Goal: Task Accomplishment & Management: Use online tool/utility

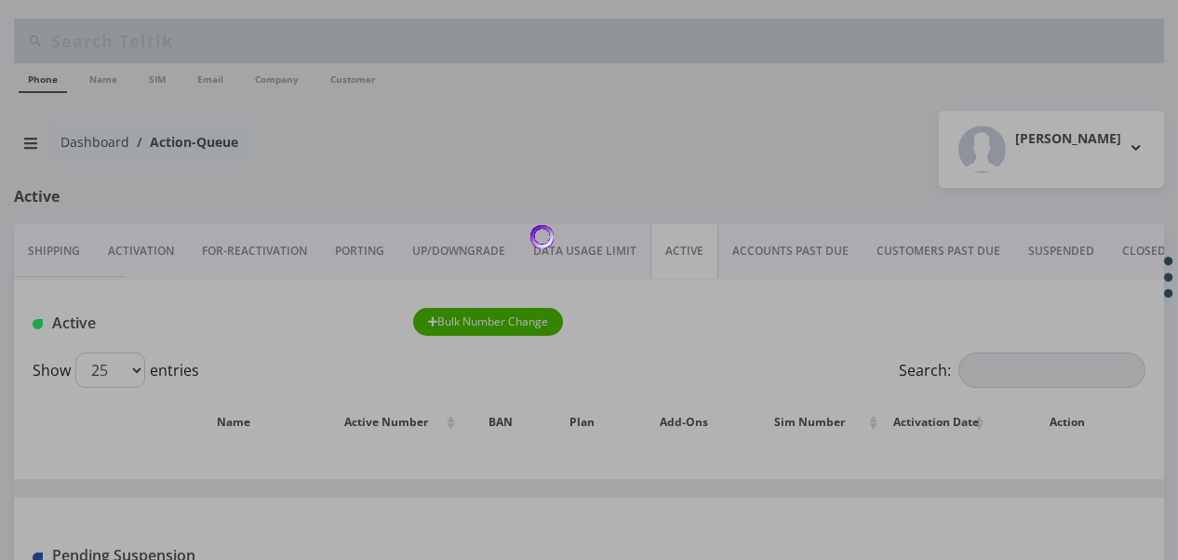
scroll to position [212, 0]
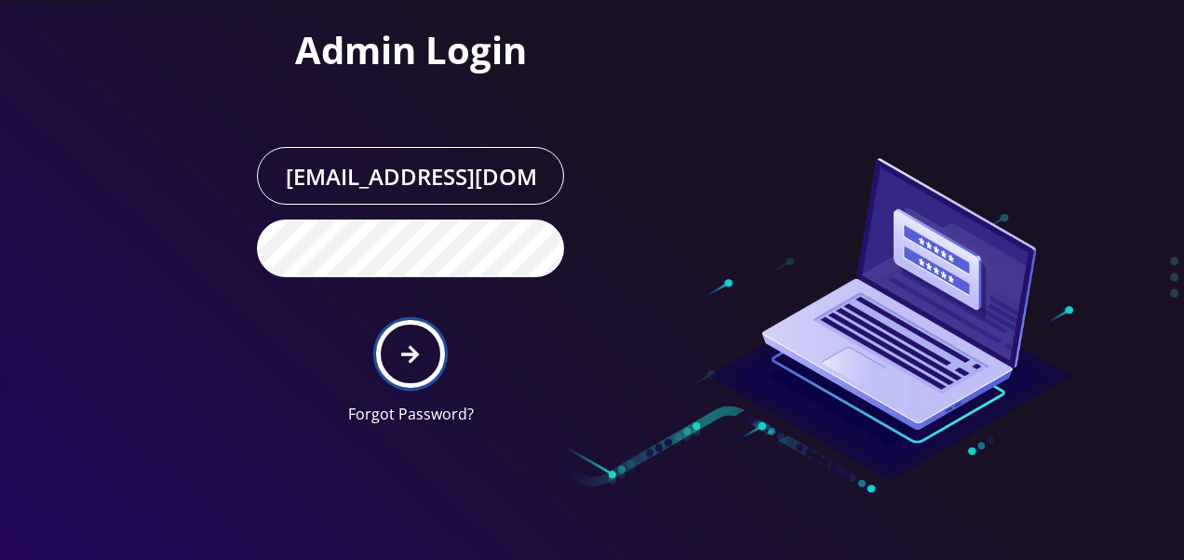
click at [417, 344] on icon "submit" at bounding box center [410, 354] width 18 height 20
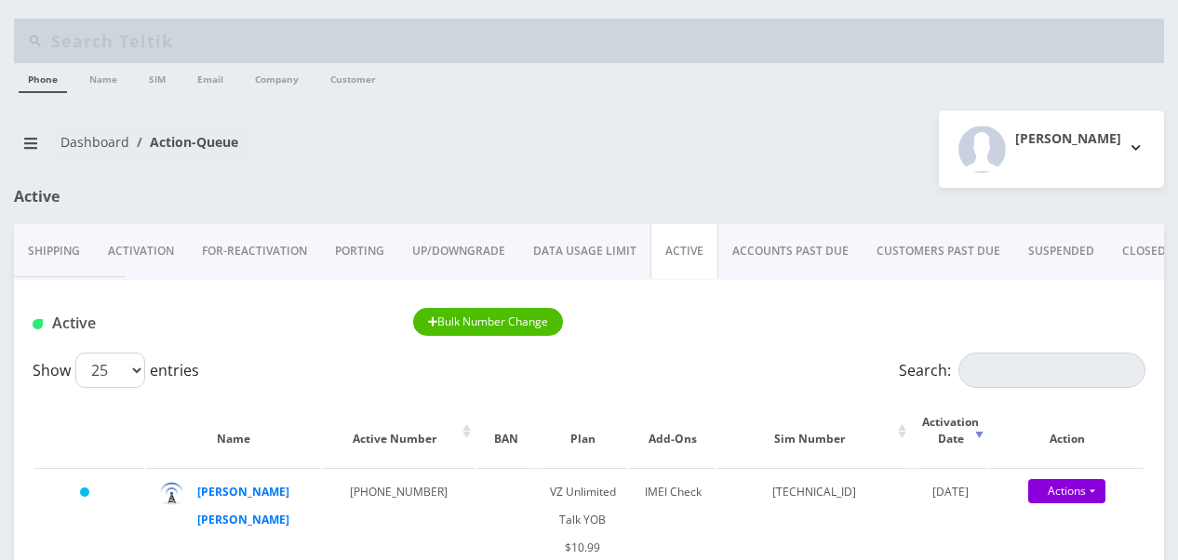
click at [369, 252] on link "PORTING" at bounding box center [359, 251] width 77 height 54
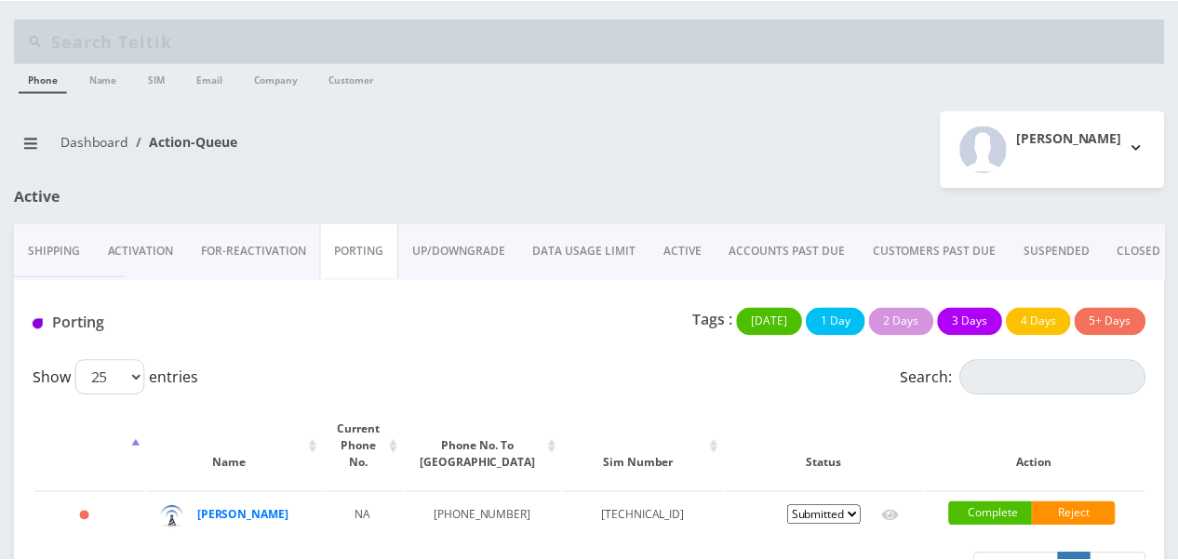
scroll to position [59, 0]
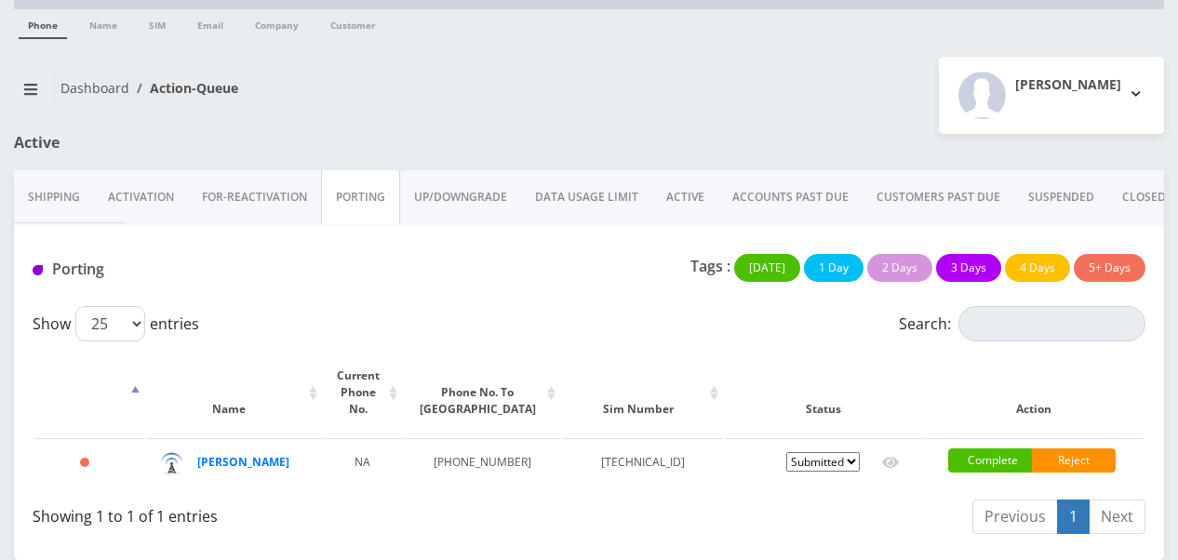
click at [709, 173] on link "ACTIVE" at bounding box center [685, 197] width 66 height 54
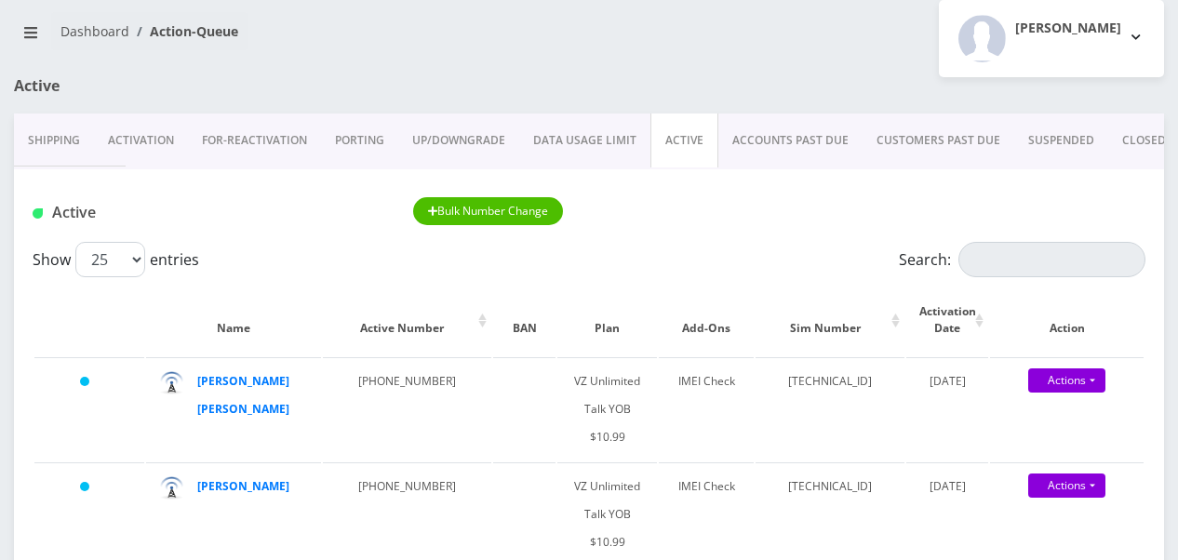
scroll to position [245, 0]
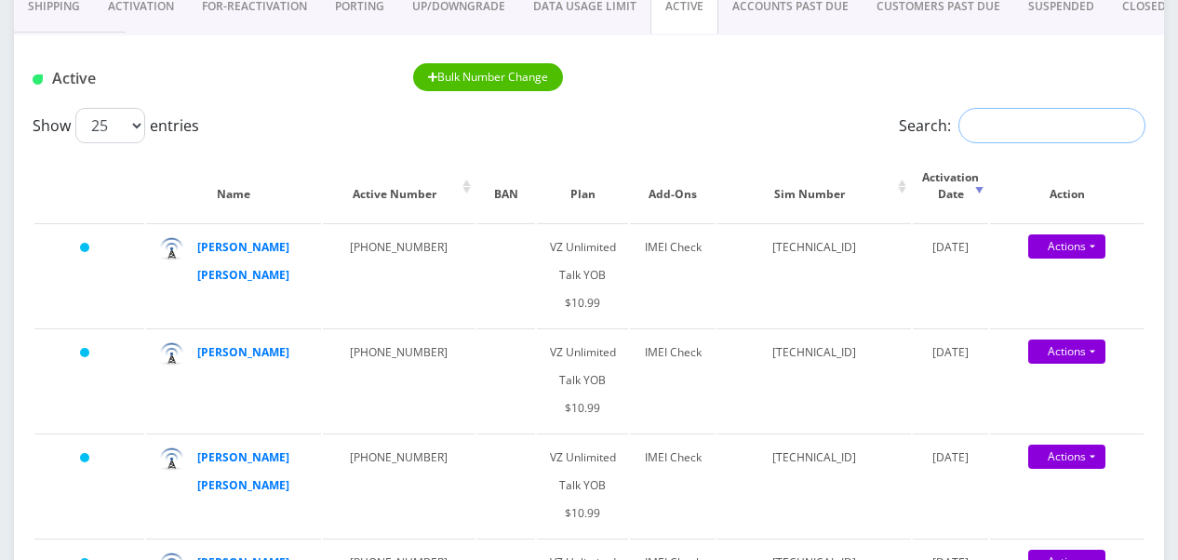
paste input "917-494-2208"
type input "917-494-2208"
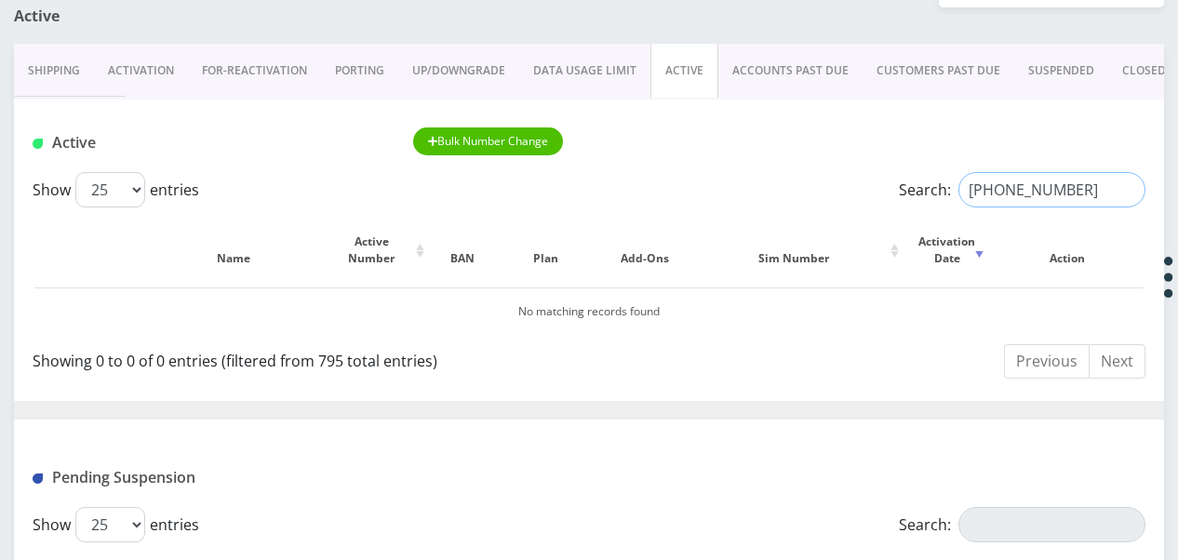
scroll to position [152, 0]
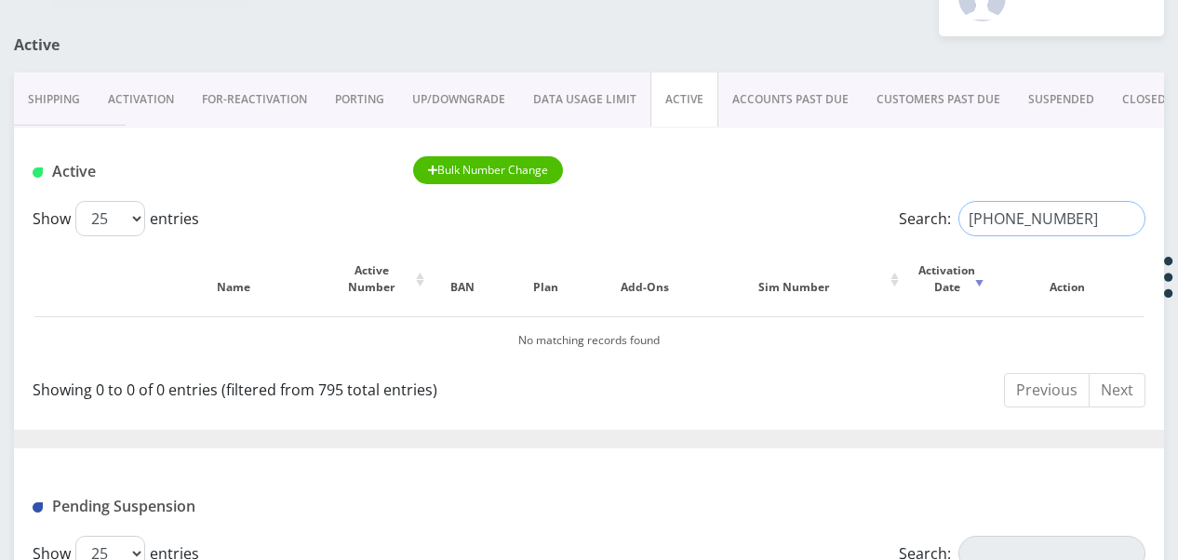
click at [1127, 221] on input "917-494-2208" at bounding box center [1051, 218] width 187 height 35
click at [387, 92] on link "PORTING" at bounding box center [359, 100] width 77 height 54
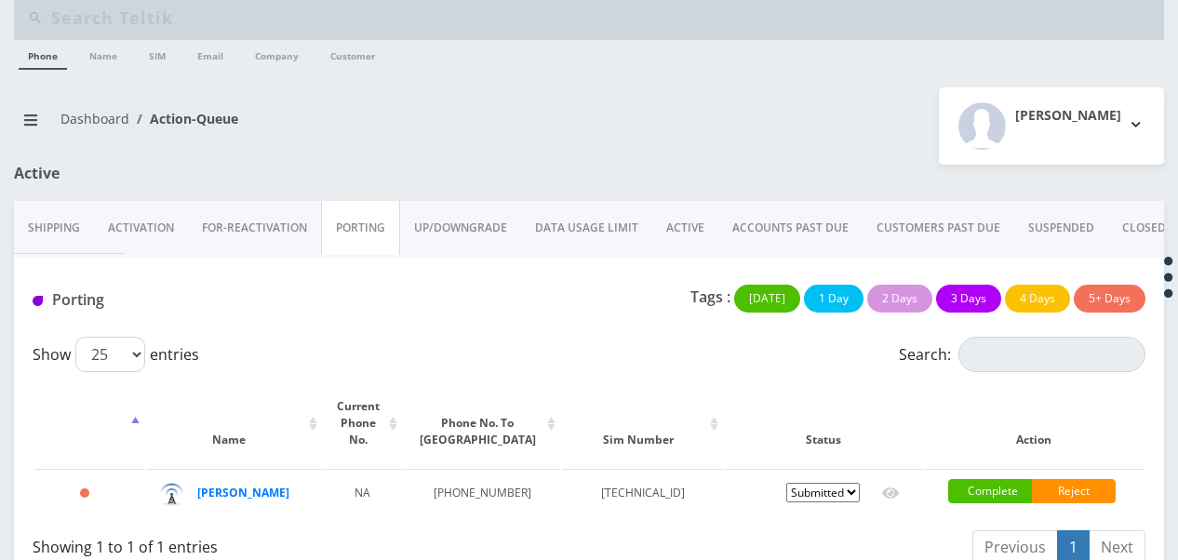
scroll to position [59, 0]
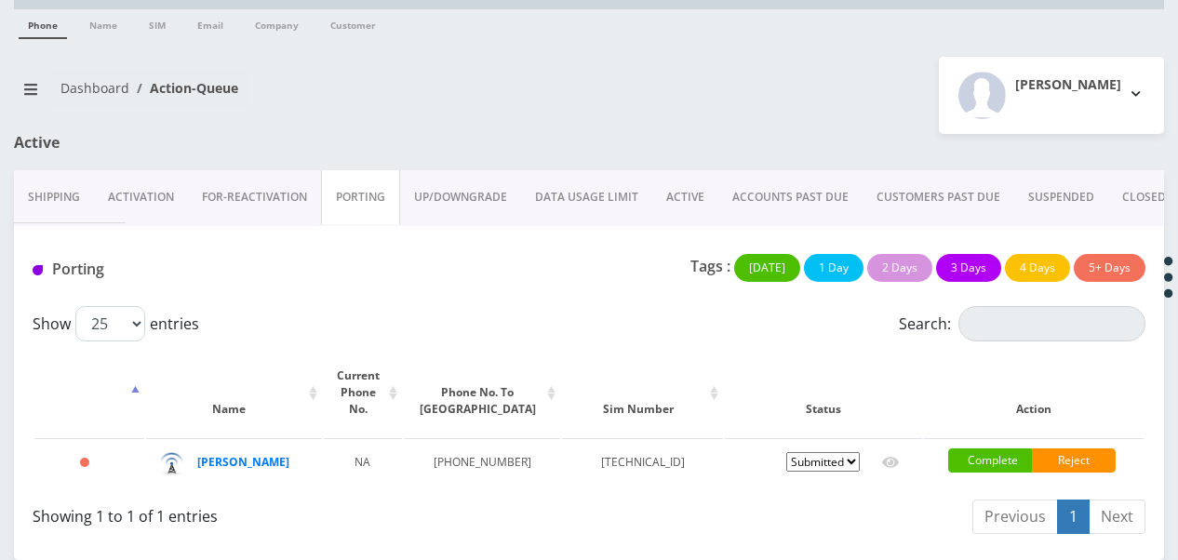
click at [158, 194] on link "Activation" at bounding box center [141, 197] width 94 height 54
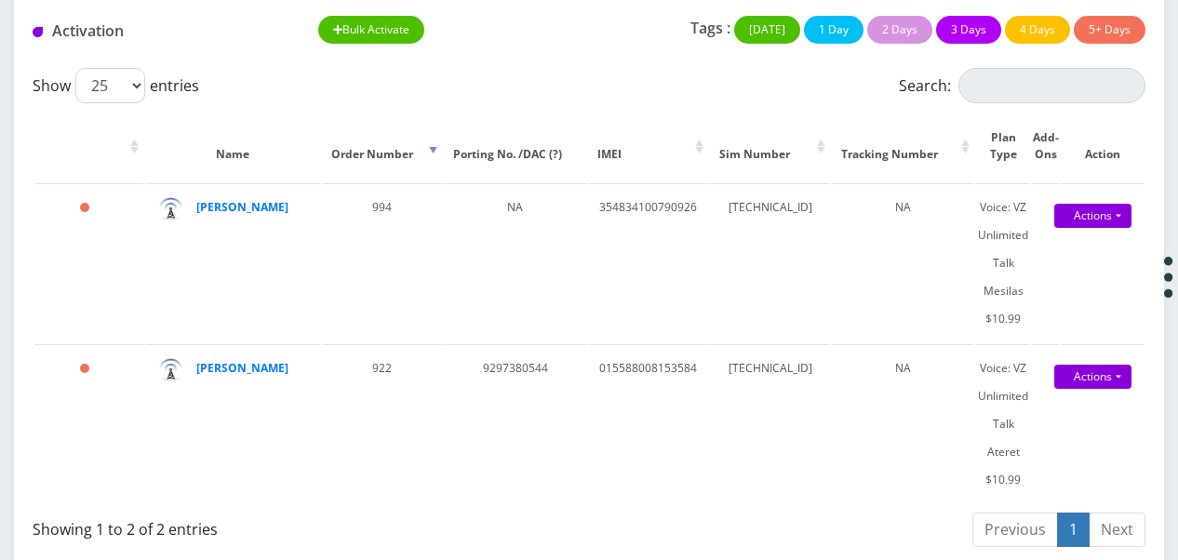
scroll to position [303, 0]
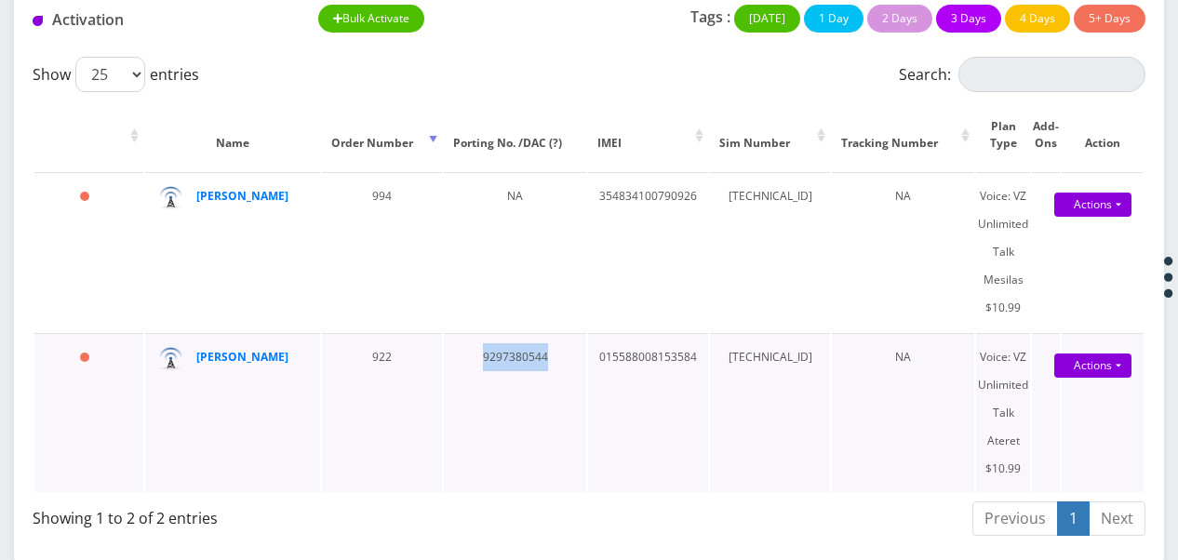
drag, startPoint x: 461, startPoint y: 363, endPoint x: 560, endPoint y: 367, distance: 99.6
click at [560, 367] on td "9297380544" at bounding box center [515, 412] width 142 height 159
drag, startPoint x: 560, startPoint y: 367, endPoint x: 477, endPoint y: 346, distance: 85.3
copy td "9297380544"
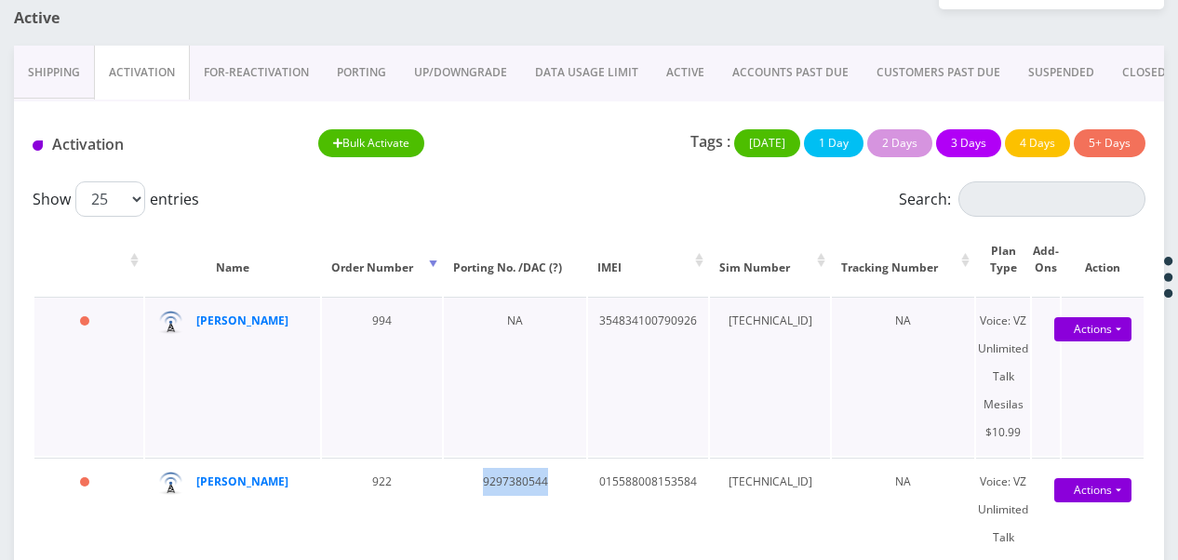
scroll to position [117, 0]
